Goal: Task Accomplishment & Management: Use online tool/utility

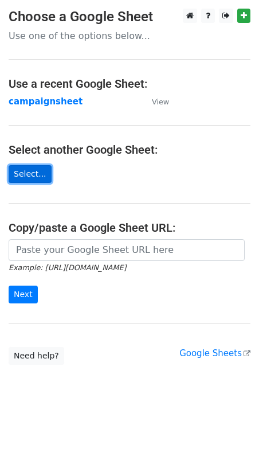
click at [39, 173] on link "Select..." at bounding box center [30, 174] width 43 height 18
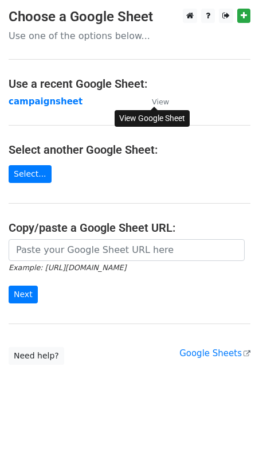
click at [162, 100] on small "View" at bounding box center [160, 102] width 17 height 9
click at [158, 102] on small "View" at bounding box center [160, 102] width 17 height 9
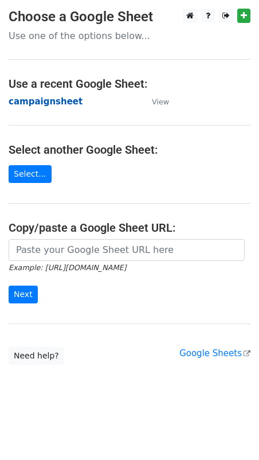
click at [46, 99] on strong "campaignsheet" at bounding box center [46, 101] width 74 height 10
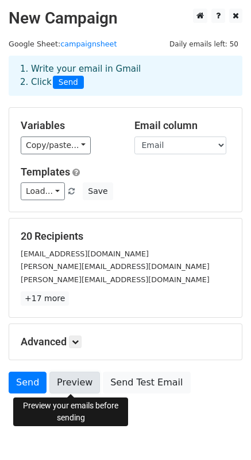
click at [62, 383] on link "Preview" at bounding box center [74, 383] width 50 height 22
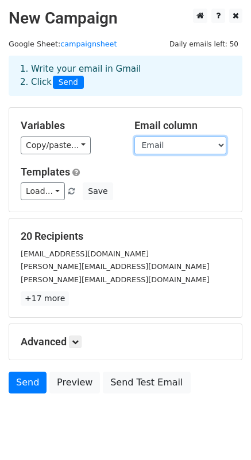
click at [219, 148] on select "First Name Last Name Email" at bounding box center [180, 146] width 92 height 18
click at [134, 137] on select "First Name Last Name Email" at bounding box center [180, 146] width 92 height 18
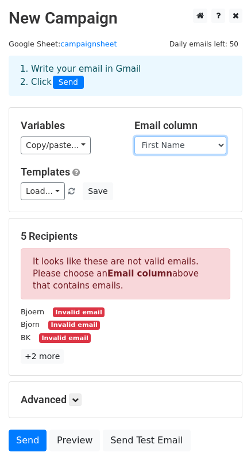
click at [221, 143] on select "First Name Last Name Email" at bounding box center [180, 146] width 92 height 18
select select "Email"
click at [134, 137] on select "First Name Last Name Email" at bounding box center [180, 146] width 92 height 18
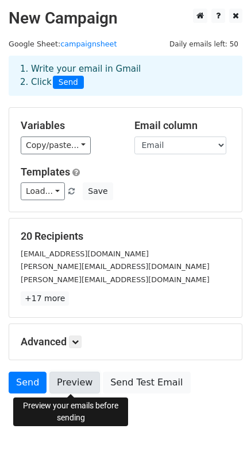
click at [68, 383] on link "Preview" at bounding box center [74, 383] width 50 height 22
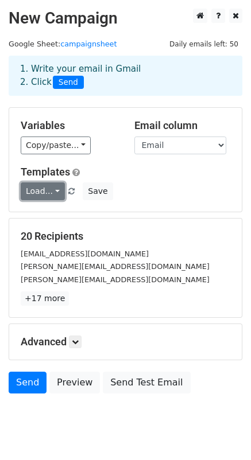
click at [53, 193] on link "Load..." at bounding box center [43, 191] width 44 height 18
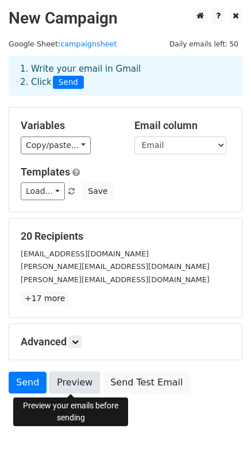
click at [76, 389] on link "Preview" at bounding box center [74, 383] width 50 height 22
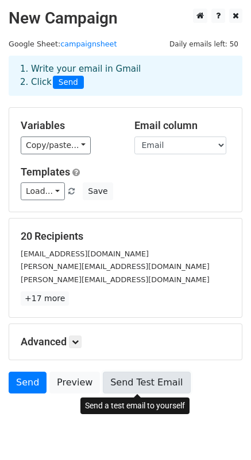
click at [126, 379] on link "Send Test Email" at bounding box center [146, 383] width 87 height 22
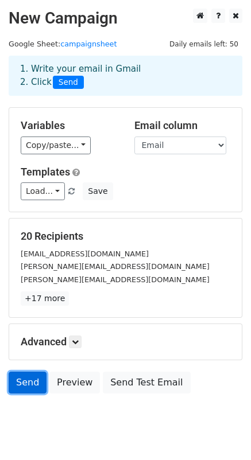
click at [21, 381] on link "Send" at bounding box center [28, 383] width 38 height 22
click at [14, 382] on link "Send" at bounding box center [28, 383] width 38 height 22
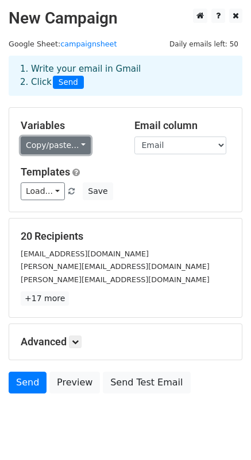
click at [82, 145] on link "Copy/paste..." at bounding box center [56, 146] width 70 height 18
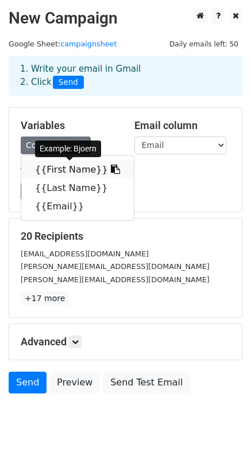
click at [79, 166] on link "{{First Name}}" at bounding box center [77, 170] width 112 height 18
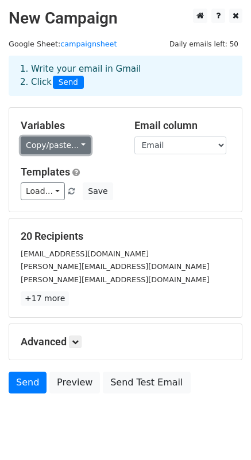
click at [80, 143] on link "Copy/paste..." at bounding box center [56, 146] width 70 height 18
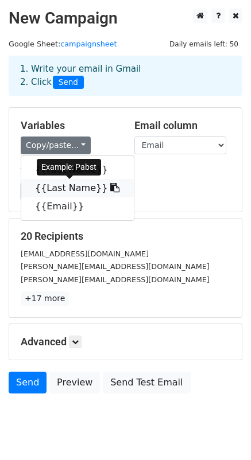
click at [77, 193] on link "{{Last Name}}" at bounding box center [77, 188] width 112 height 18
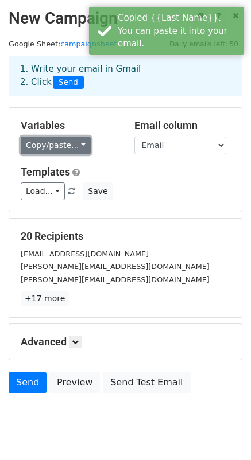
click at [79, 142] on link "Copy/paste..." at bounding box center [56, 146] width 70 height 18
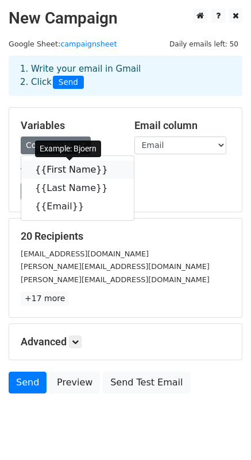
click at [54, 173] on link "{{First Name}}" at bounding box center [77, 170] width 112 height 18
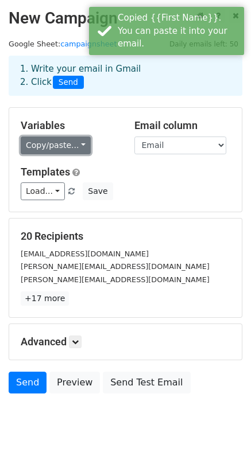
click at [72, 146] on link "Copy/paste..." at bounding box center [56, 146] width 70 height 18
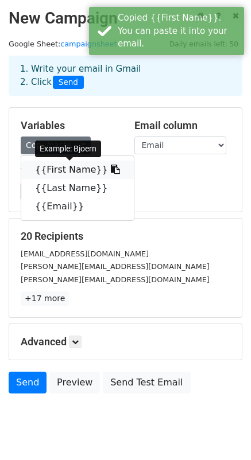
click at [65, 166] on link "{{First Name}}" at bounding box center [77, 170] width 112 height 18
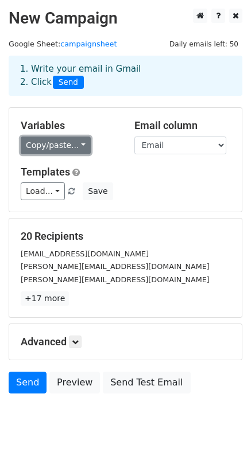
click at [75, 146] on link "Copy/paste..." at bounding box center [56, 146] width 70 height 18
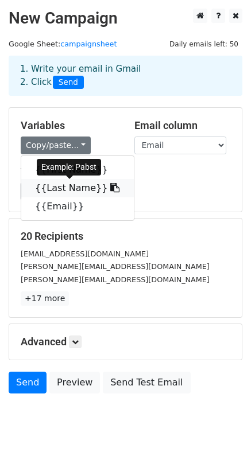
click at [69, 185] on link "{{Last Name}}" at bounding box center [77, 188] width 112 height 18
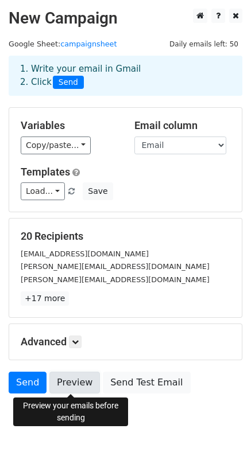
click at [63, 382] on link "Preview" at bounding box center [74, 383] width 50 height 22
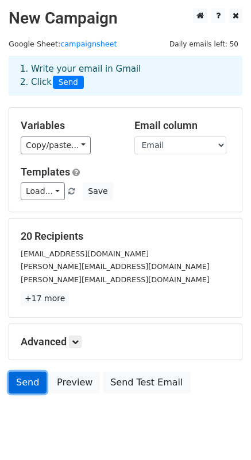
click at [22, 383] on link "Send" at bounding box center [28, 383] width 38 height 22
click at [35, 387] on link "Send" at bounding box center [28, 383] width 38 height 22
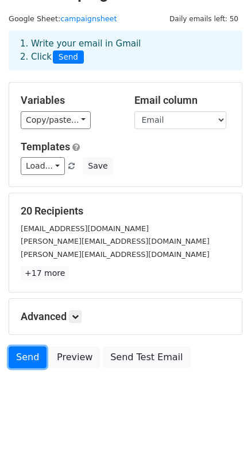
scroll to position [32, 0]
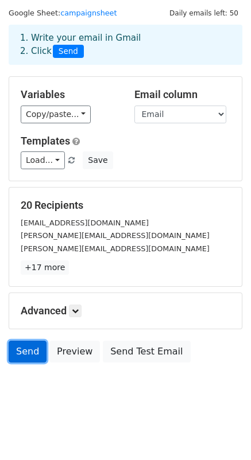
click at [32, 357] on link "Send" at bounding box center [28, 352] width 38 height 22
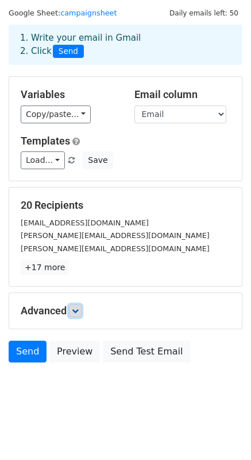
click at [78, 310] on icon at bounding box center [75, 311] width 7 height 7
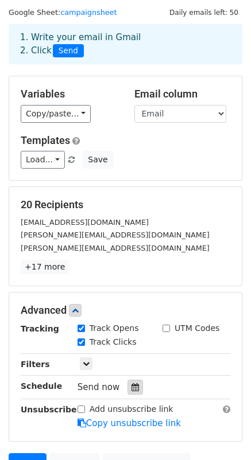
click at [131, 387] on icon at bounding box center [134, 387] width 7 height 8
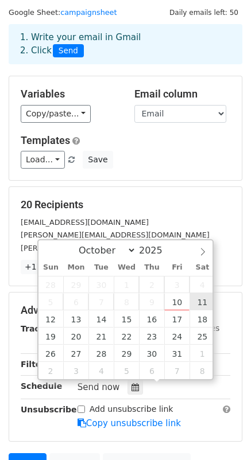
type input "[DATE] 12:00"
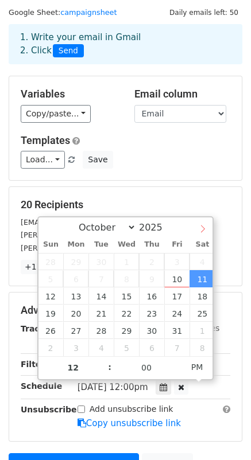
select select "10"
click at [204, 223] on span at bounding box center [203, 227] width 20 height 20
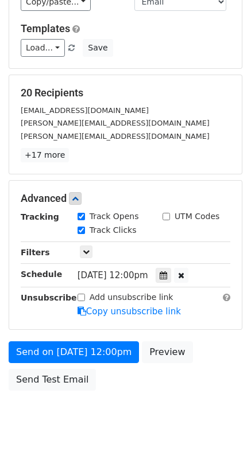
scroll to position [144, 0]
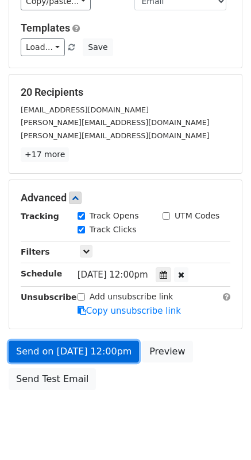
click at [64, 351] on link "Send on [DATE] 12:00pm" at bounding box center [74, 352] width 130 height 22
click at [38, 354] on link "Send on [DATE] 12:00pm" at bounding box center [74, 352] width 130 height 22
click at [64, 355] on link "Send on [DATE] 12:00pm" at bounding box center [74, 352] width 130 height 22
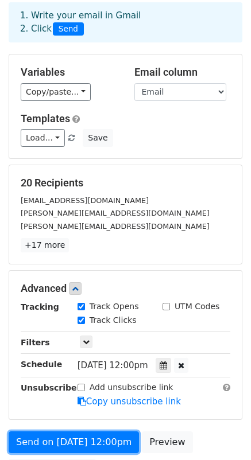
scroll to position [172, 0]
